Goal: Navigation & Orientation: Find specific page/section

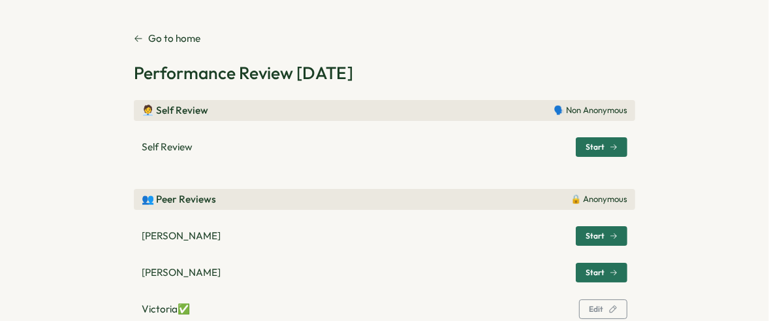
click at [176, 42] on p "Go to home" at bounding box center [174, 38] width 52 height 14
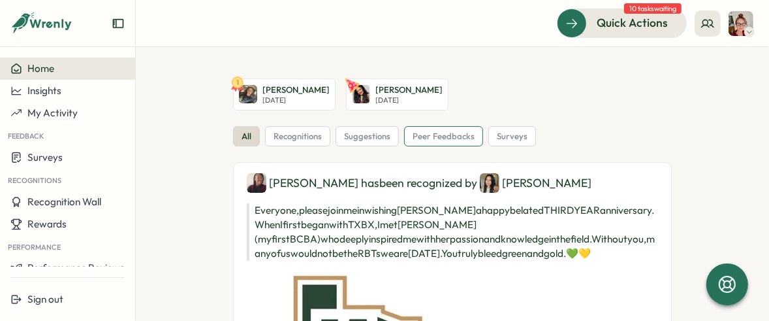
click at [456, 135] on span "peer feedbacks" at bounding box center [444, 137] width 62 height 12
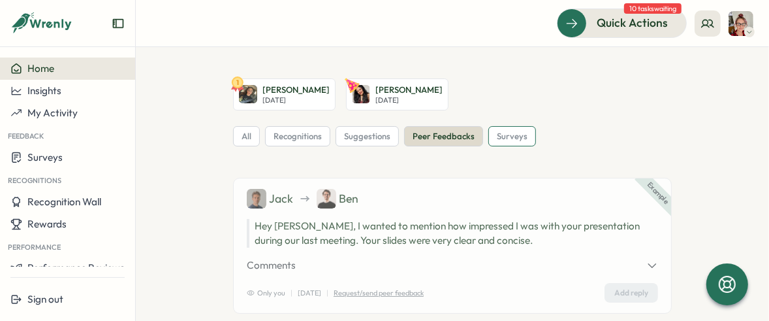
click at [504, 138] on span "surveys" at bounding box center [512, 137] width 31 height 12
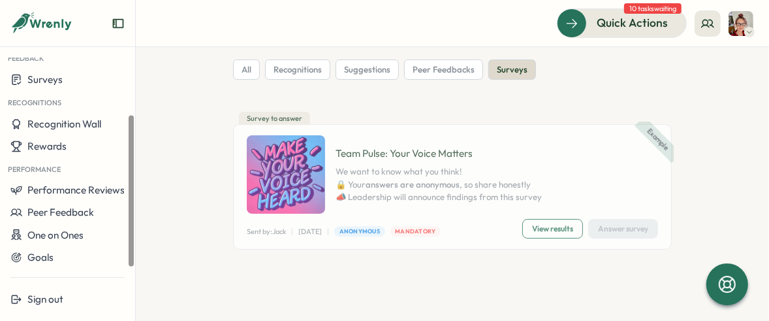
scroll to position [78, 0]
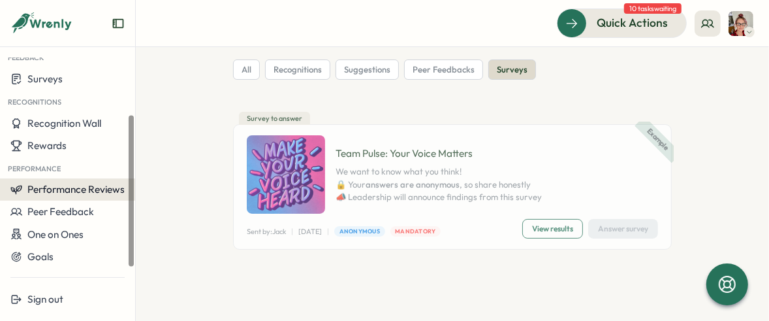
click at [63, 189] on span "Performance Reviews" at bounding box center [75, 189] width 97 height 12
click at [37, 189] on span "Performance Reviews" at bounding box center [75, 189] width 97 height 12
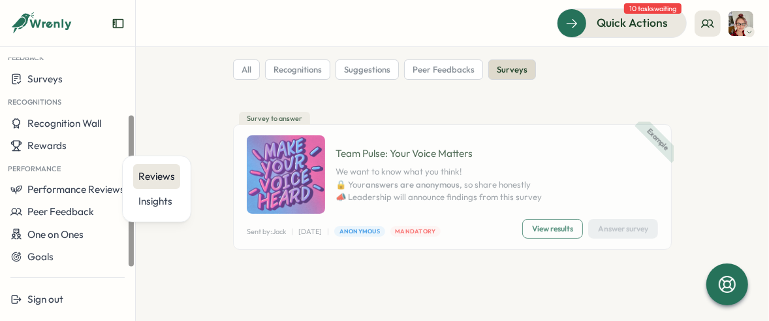
click at [149, 174] on div "Reviews" at bounding box center [156, 176] width 37 height 14
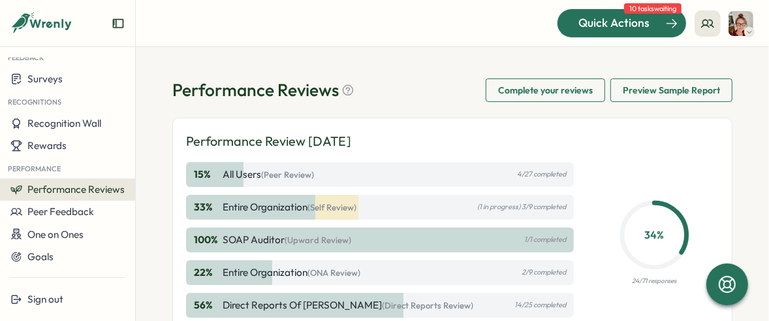
click at [578, 16] on div "Quick Actions" at bounding box center [614, 22] width 118 height 17
